Goal: Transaction & Acquisition: Purchase product/service

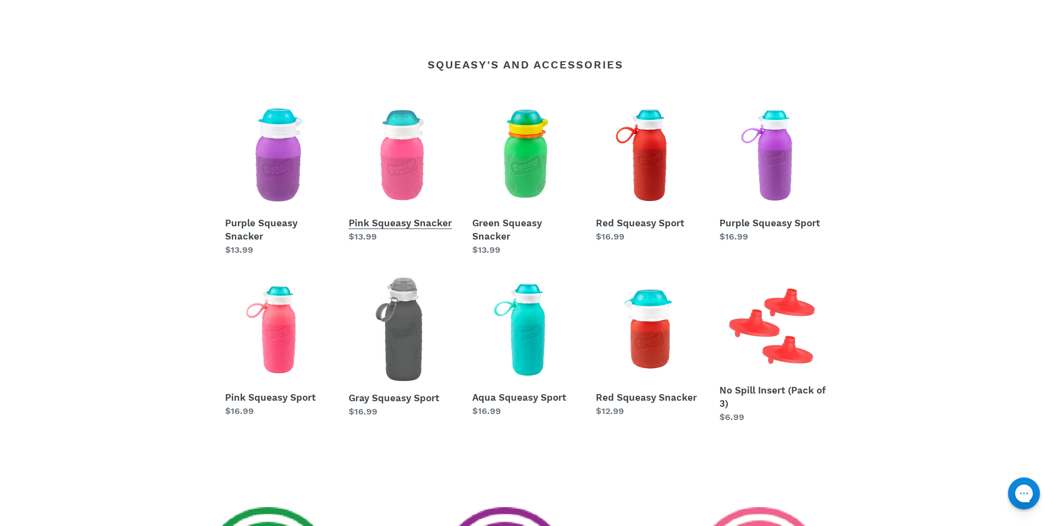
scroll to position [442, 0]
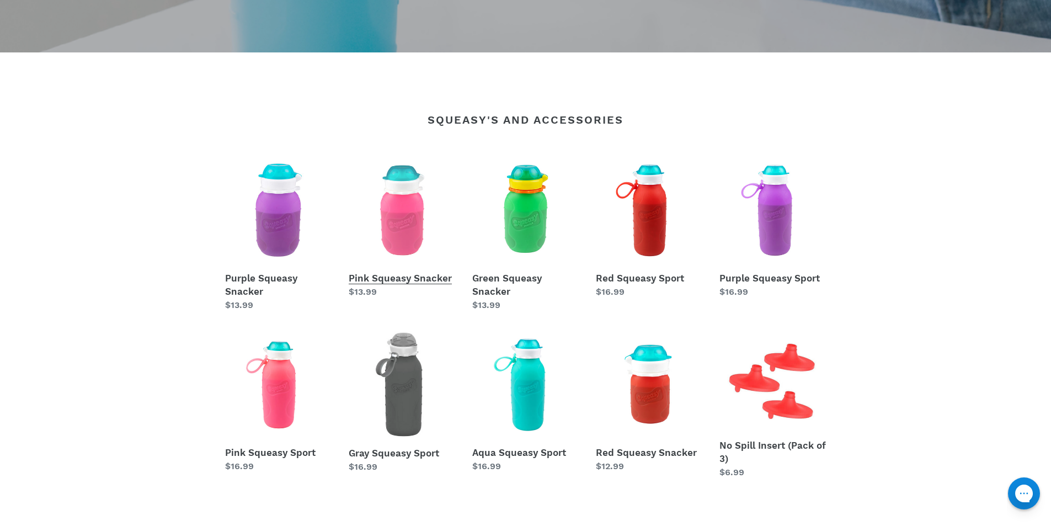
click at [397, 229] on link "Pink Squeasy Snacker" at bounding box center [402, 228] width 107 height 142
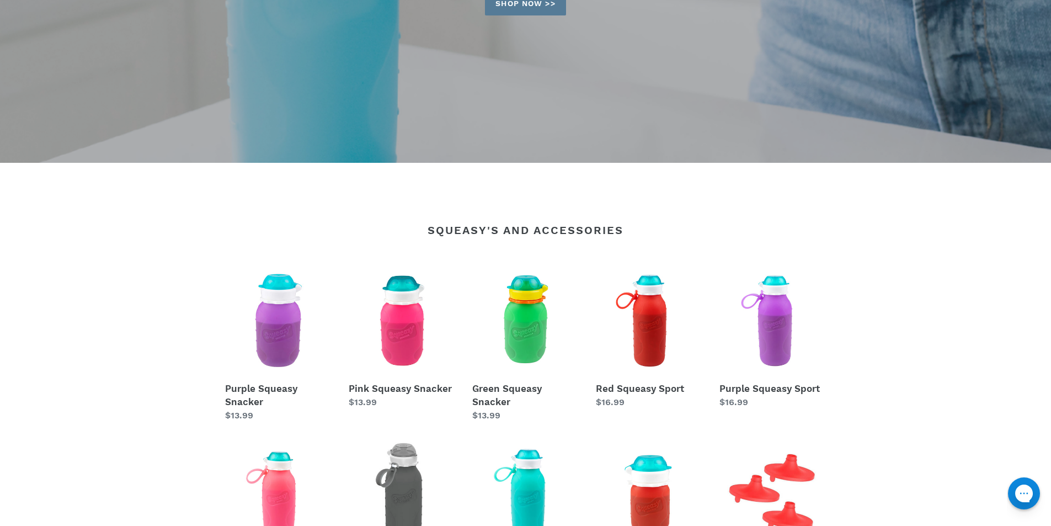
scroll to position [386, 0]
